Goal: Information Seeking & Learning: Learn about a topic

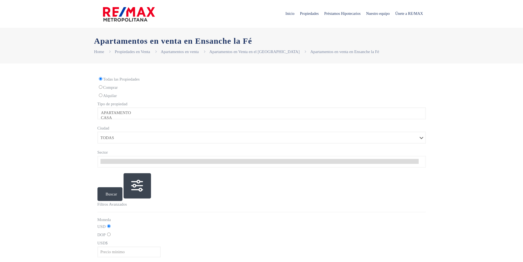
select select
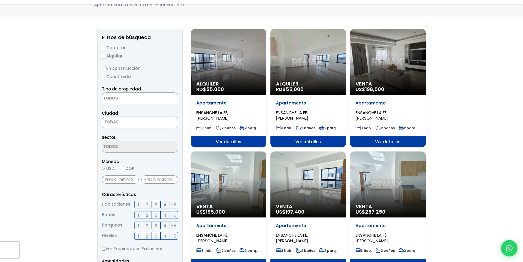
scroll to position [55, 0]
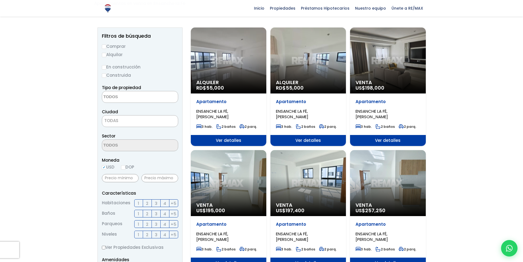
click at [383, 65] on div "Venta US$ 198,000" at bounding box center [388, 60] width 76 height 66
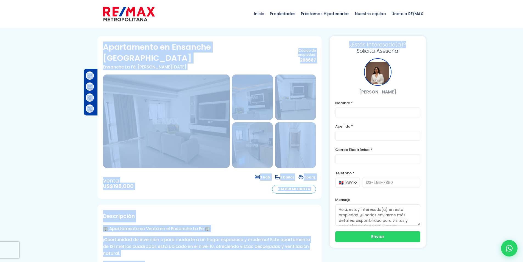
drag, startPoint x: 410, startPoint y: 42, endPoint x: 440, endPoint y: 59, distance: 34.8
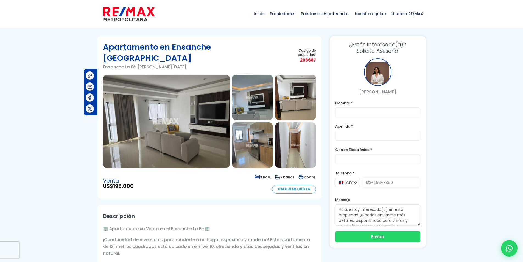
click at [422, 71] on div "¿Estás Interesado(a)? ¡Solicita Asesoría! orietta garcia Nombre * Apellido * Co…" at bounding box center [378, 142] width 96 height 212
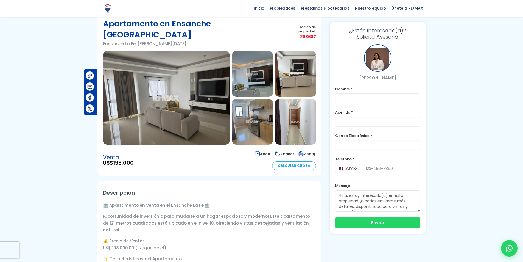
scroll to position [21, 0]
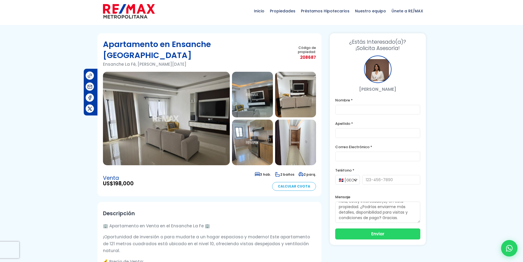
scroll to position [0, 0]
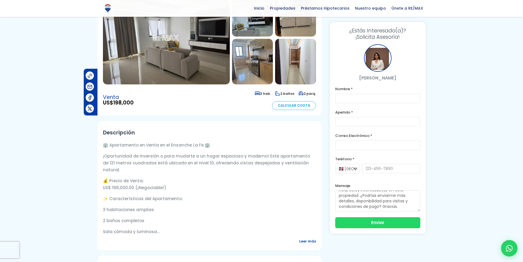
scroll to position [82, 0]
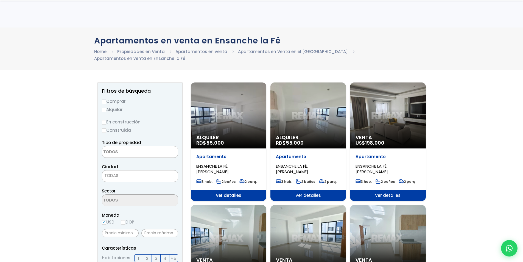
select select
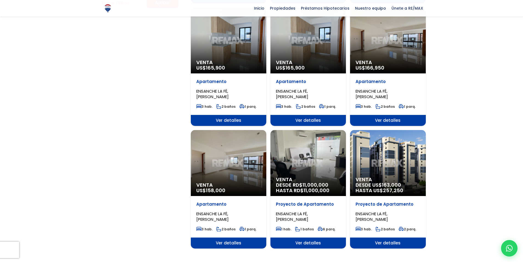
scroll to position [422, 0]
